Goal: Use online tool/utility: Utilize a website feature to perform a specific function

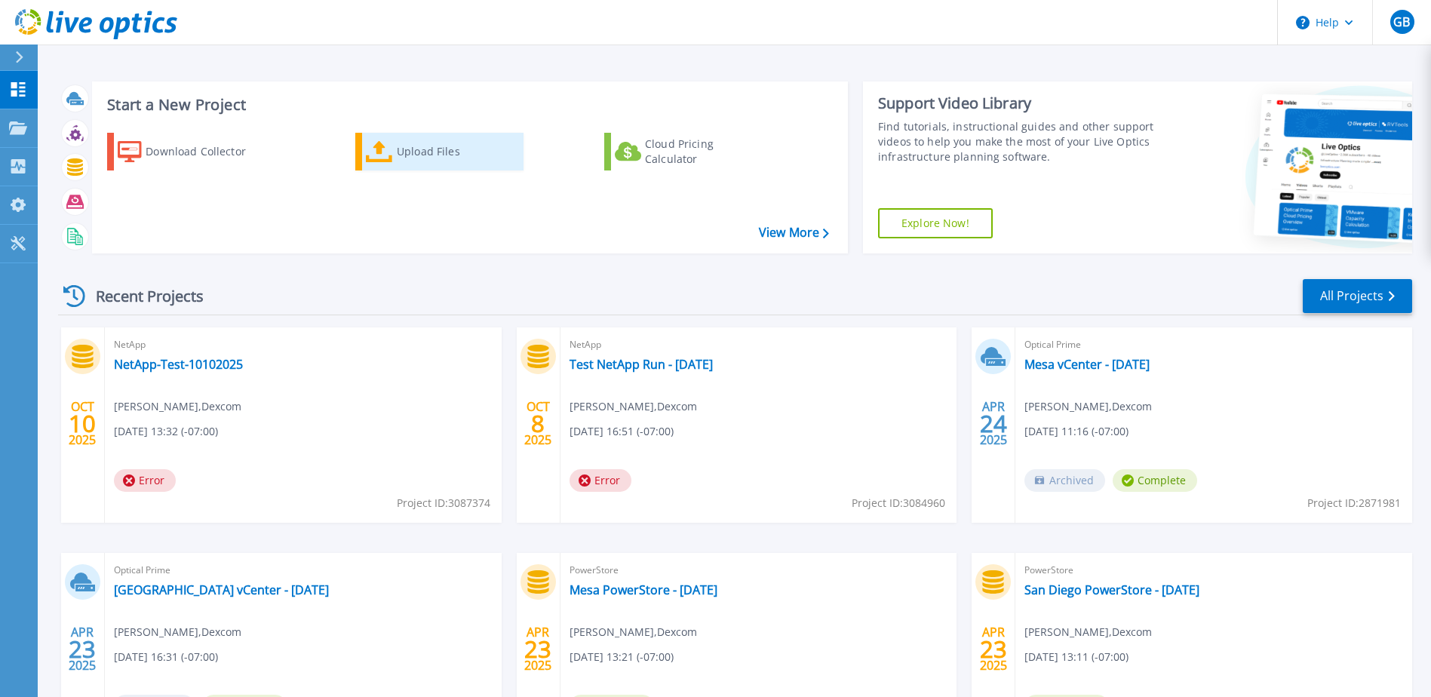
click at [388, 143] on icon at bounding box center [379, 152] width 27 height 22
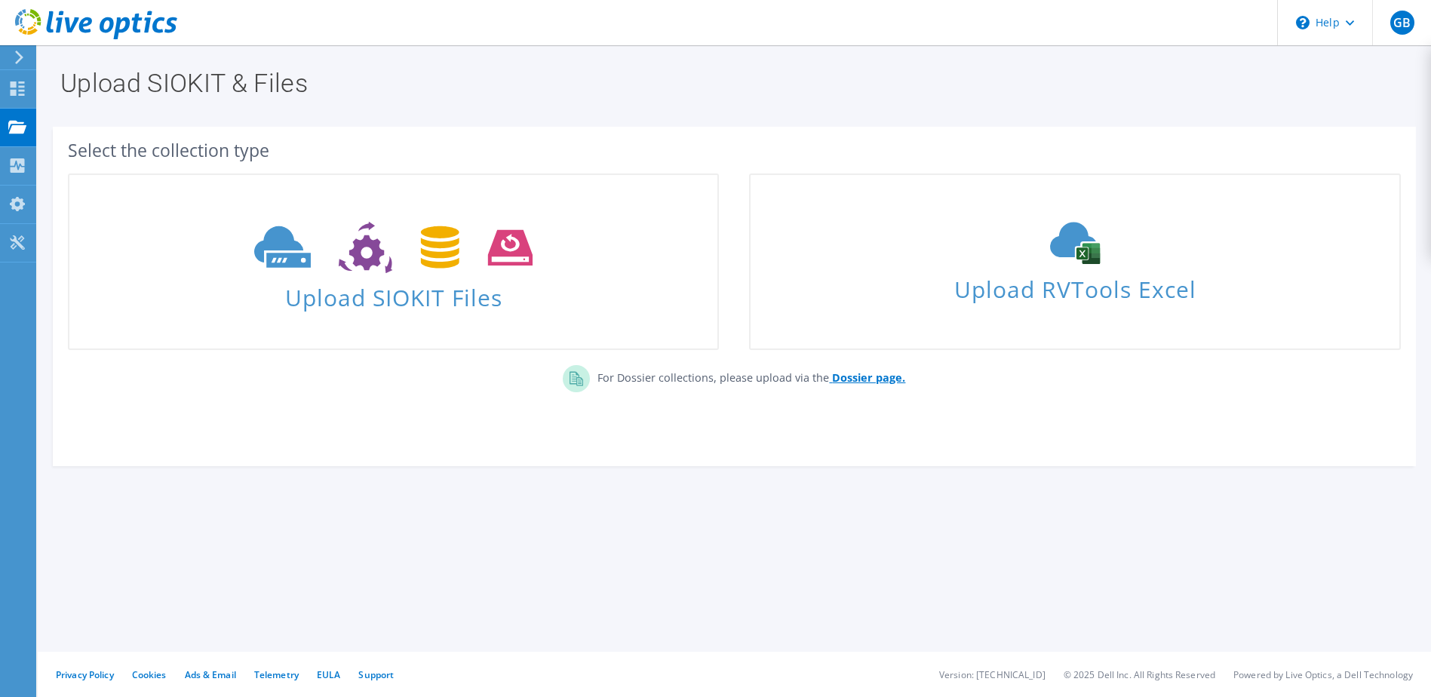
click at [869, 376] on b "Dossier page." at bounding box center [868, 377] width 73 height 14
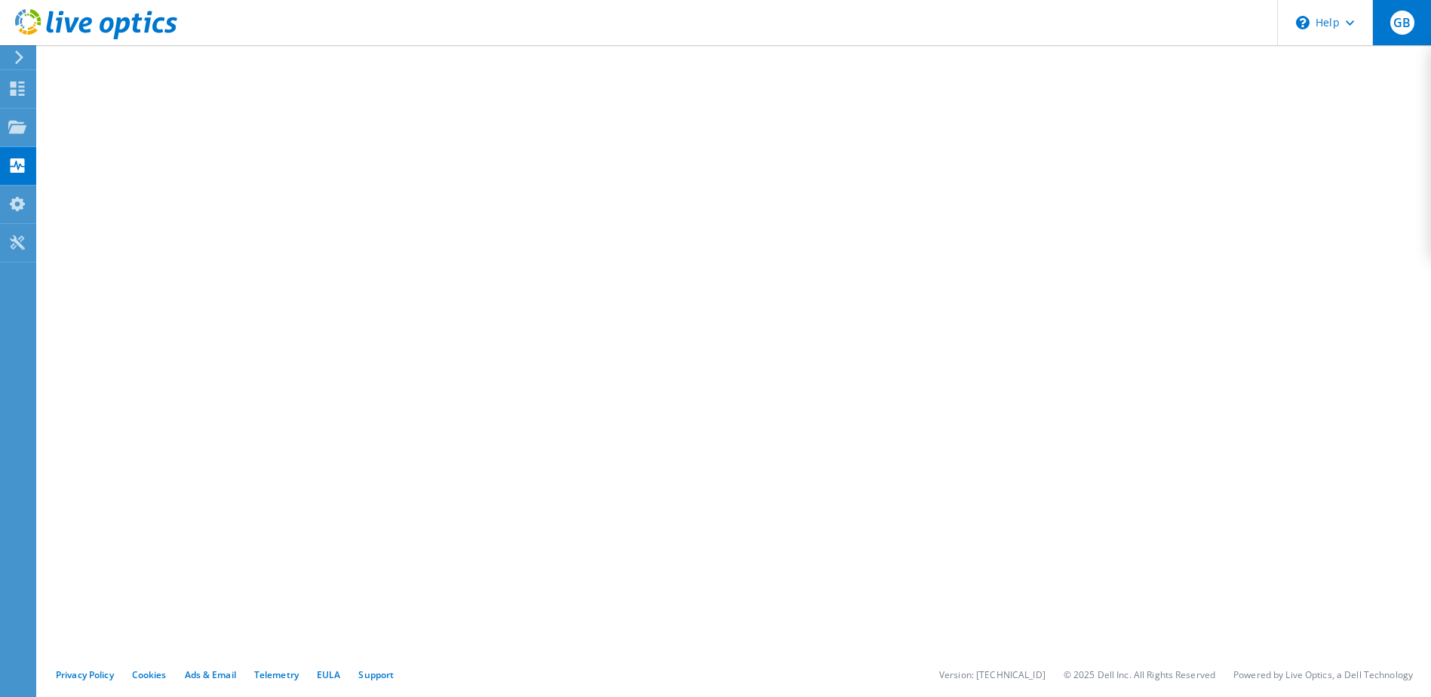
click at [1404, 20] on span "GB" at bounding box center [1402, 23] width 24 height 24
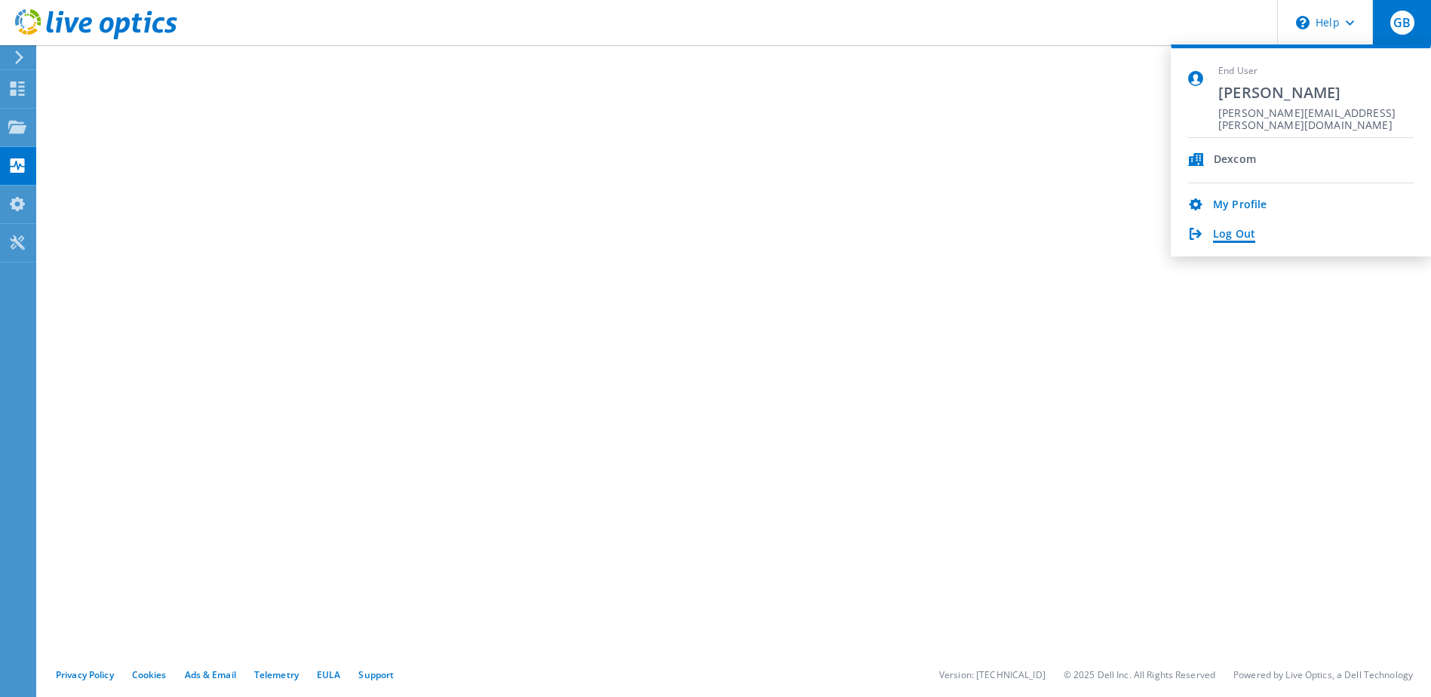
click at [1235, 235] on link "Log Out" at bounding box center [1234, 235] width 42 height 14
